Goal: Information Seeking & Learning: Learn about a topic

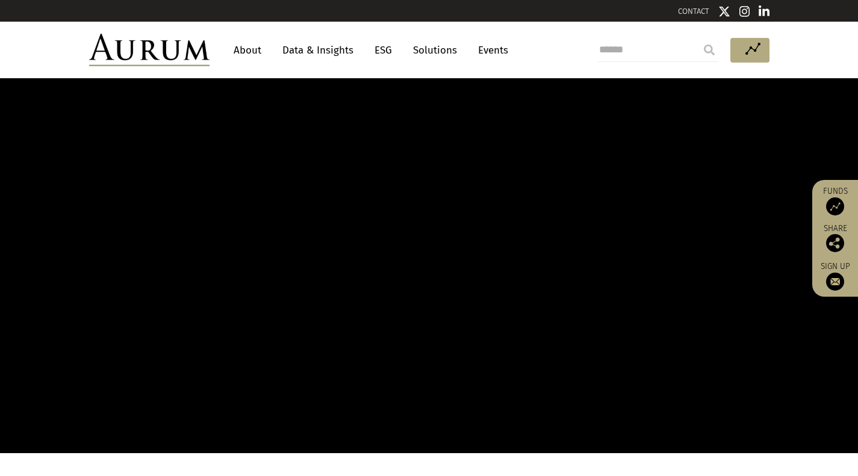
click at [307, 49] on link "Data & Insights" at bounding box center [317, 50] width 83 height 22
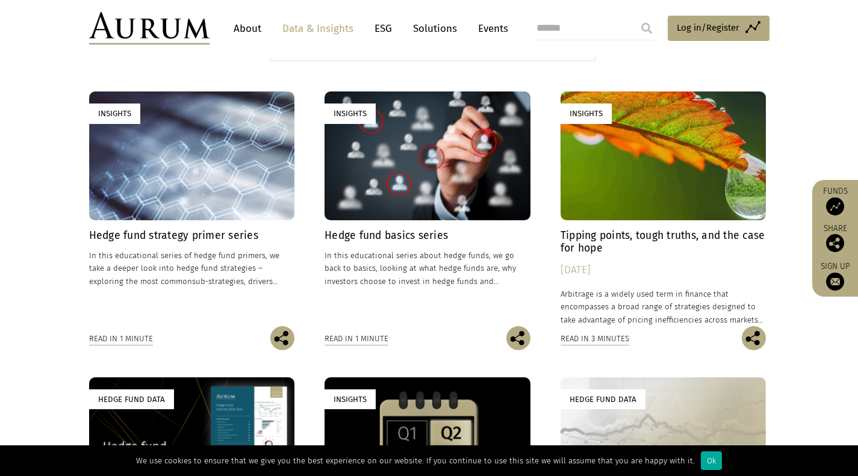
scroll to position [349, 0]
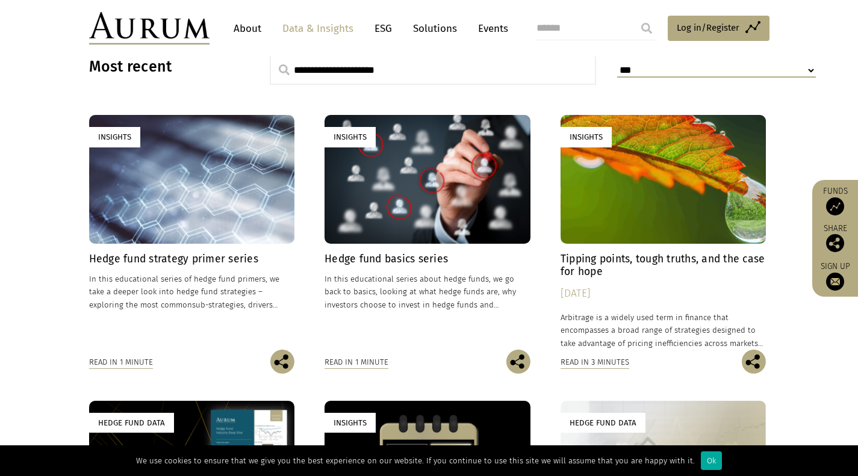
click at [391, 161] on div "Insights" at bounding box center [428, 179] width 206 height 128
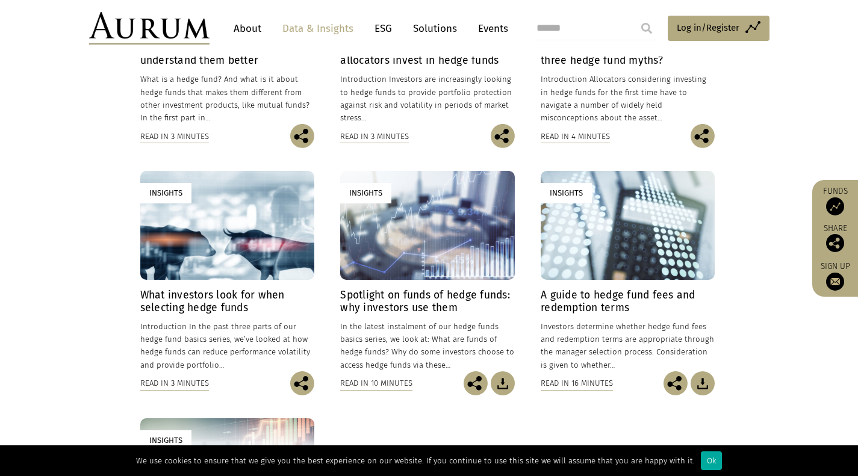
scroll to position [600, 0]
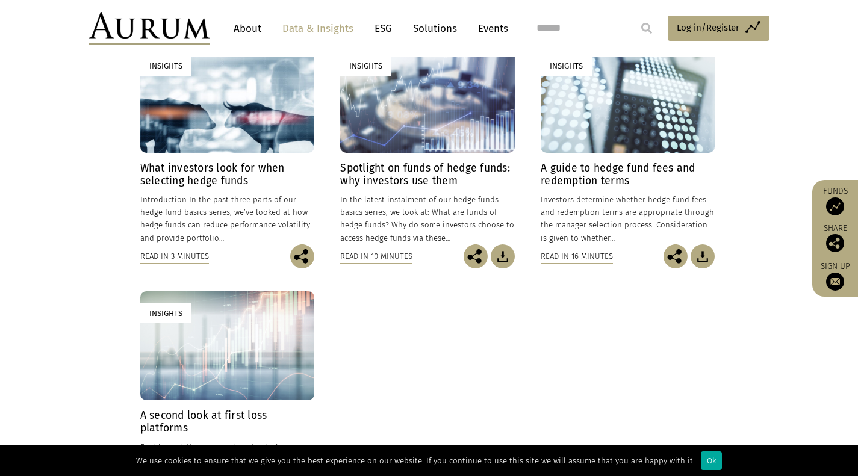
click at [629, 89] on div "Insights" at bounding box center [628, 98] width 174 height 109
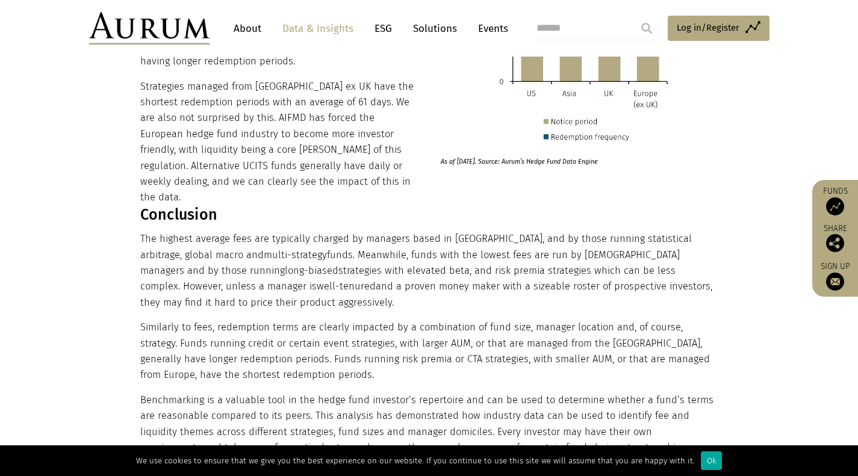
scroll to position [7848, 0]
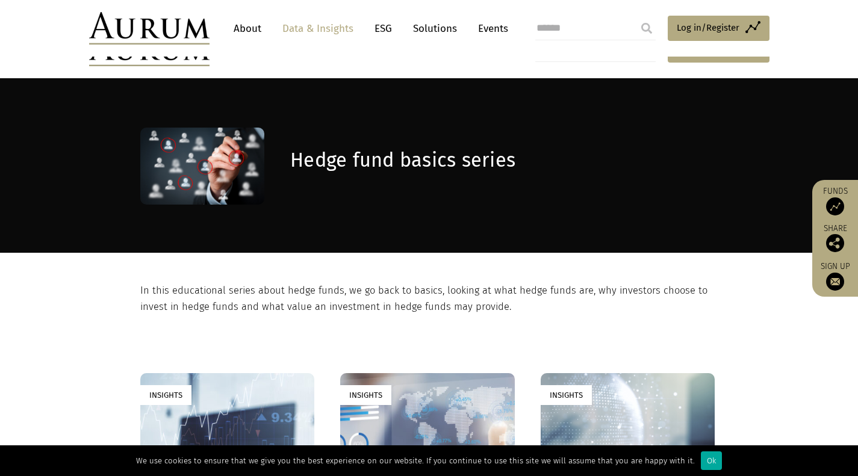
scroll to position [600, 0]
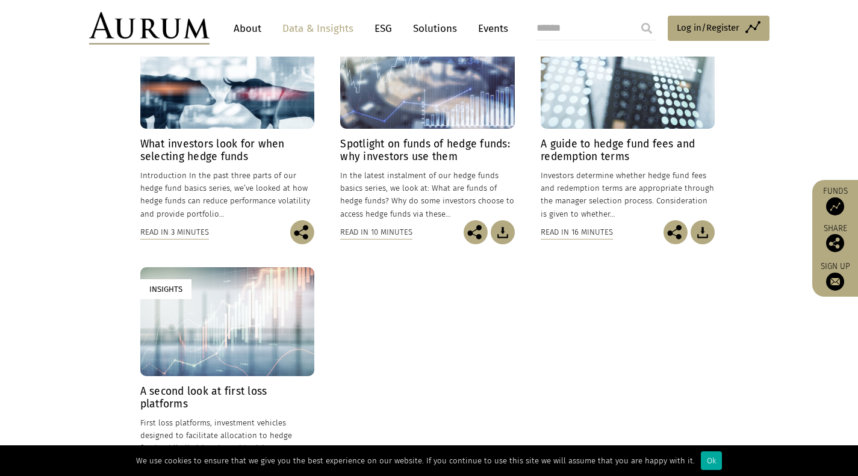
click at [390, 126] on div "Insights" at bounding box center [427, 74] width 174 height 109
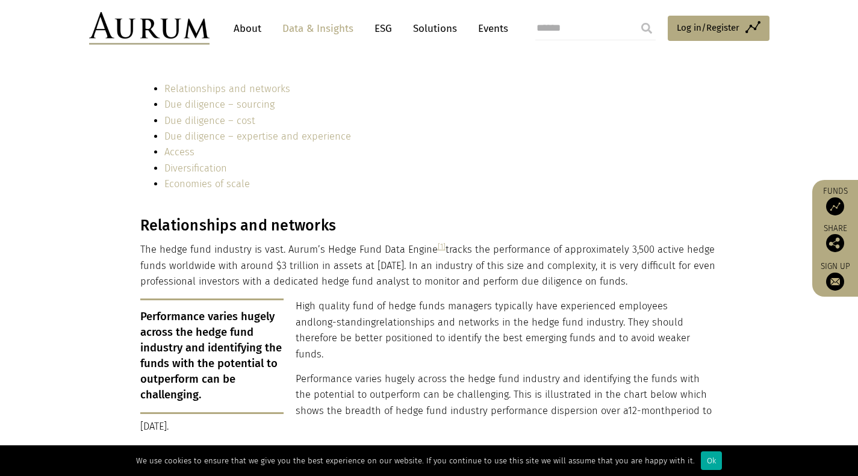
scroll to position [1462, 0]
